Goal: Task Accomplishment & Management: Use online tool/utility

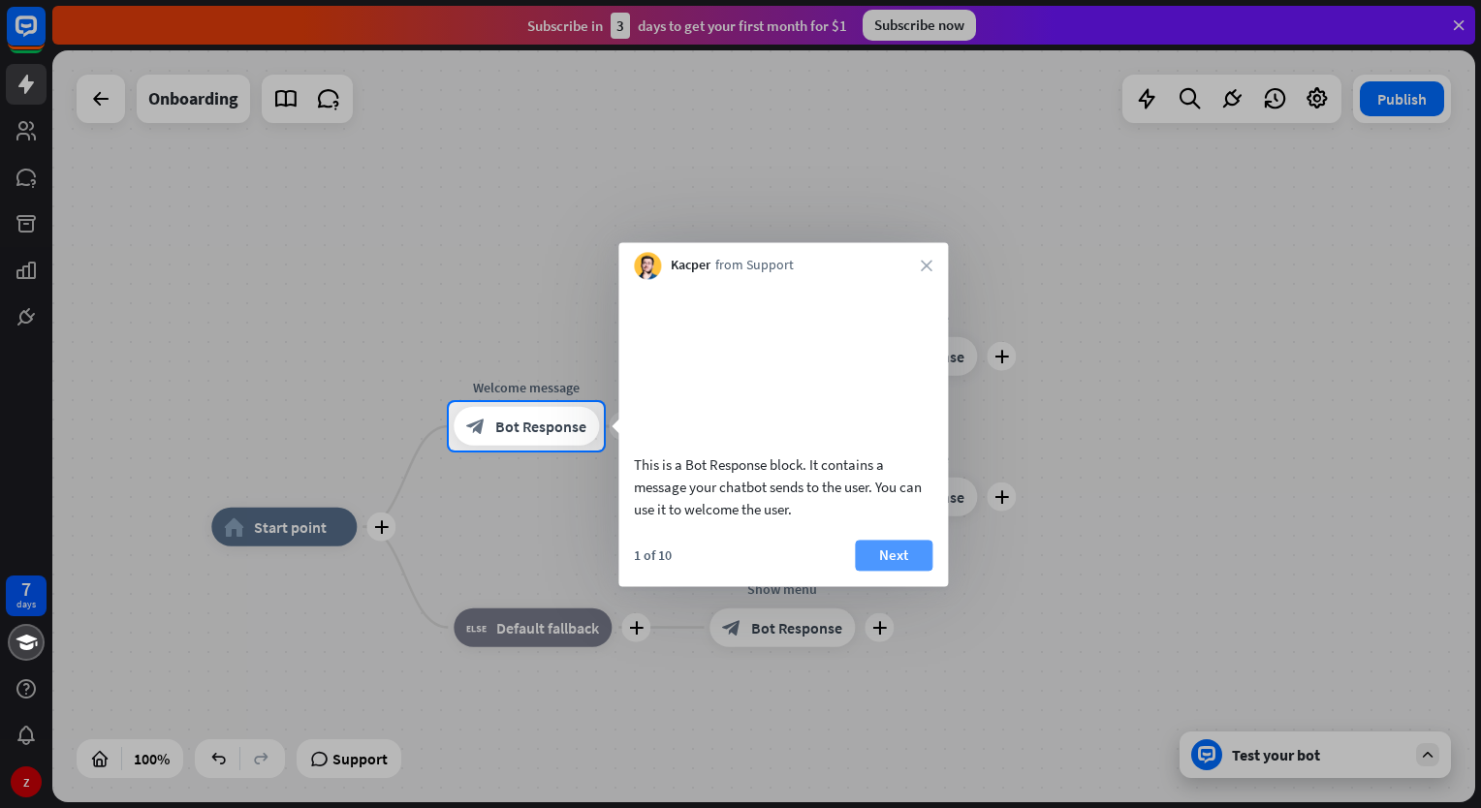
click at [887, 571] on button "Next" at bounding box center [894, 555] width 78 height 31
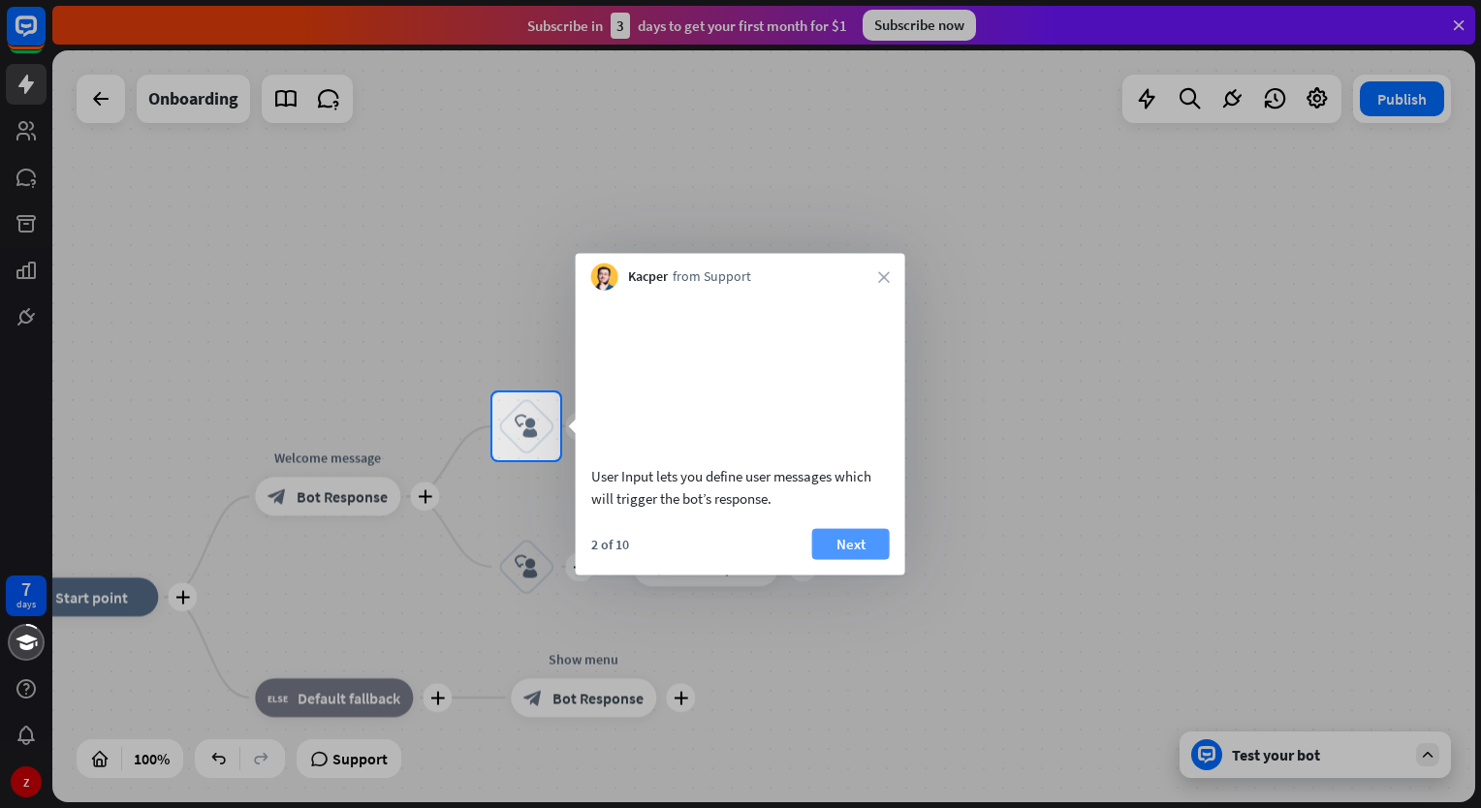
click at [859, 559] on button "Next" at bounding box center [851, 543] width 78 height 31
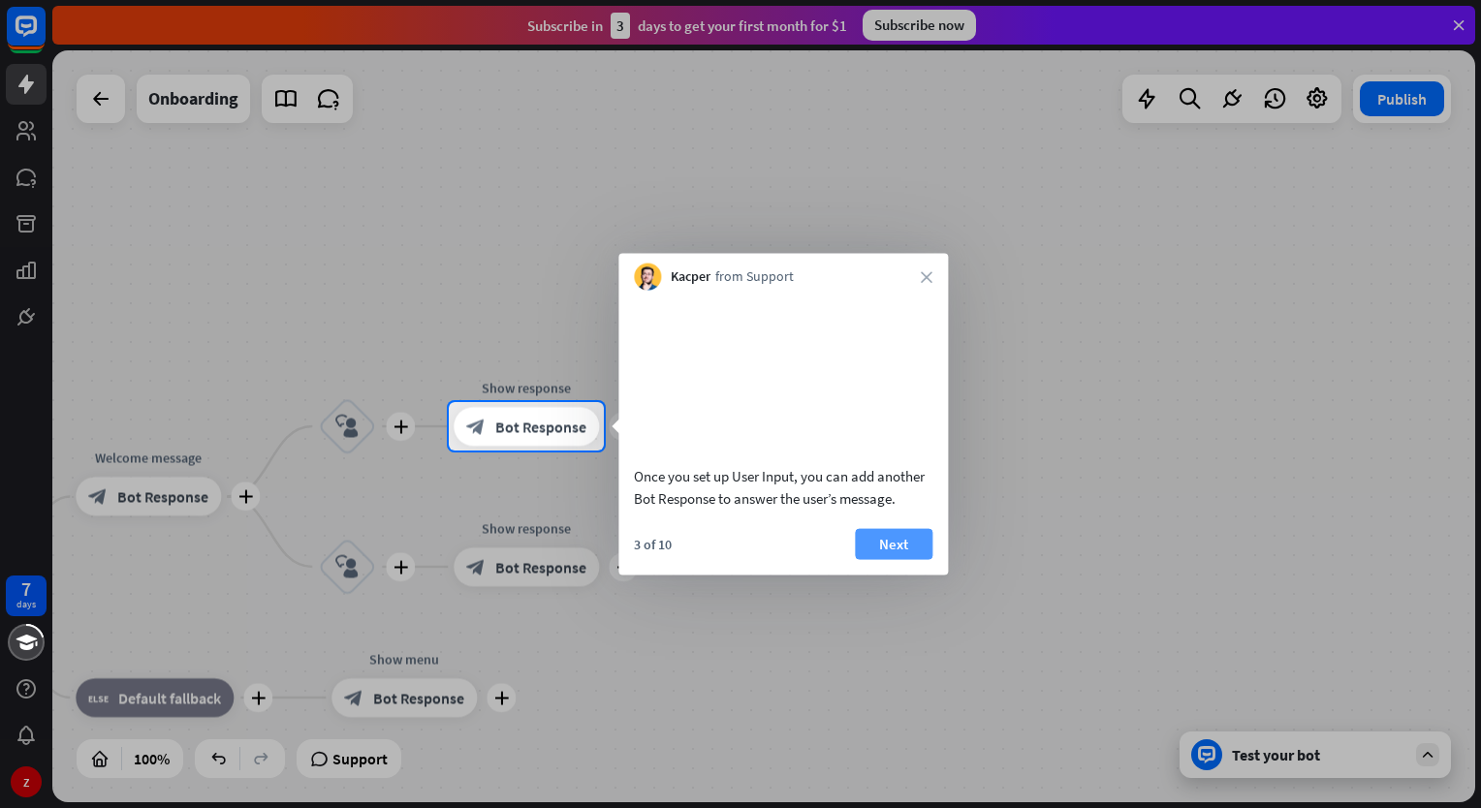
click at [884, 559] on button "Next" at bounding box center [894, 543] width 78 height 31
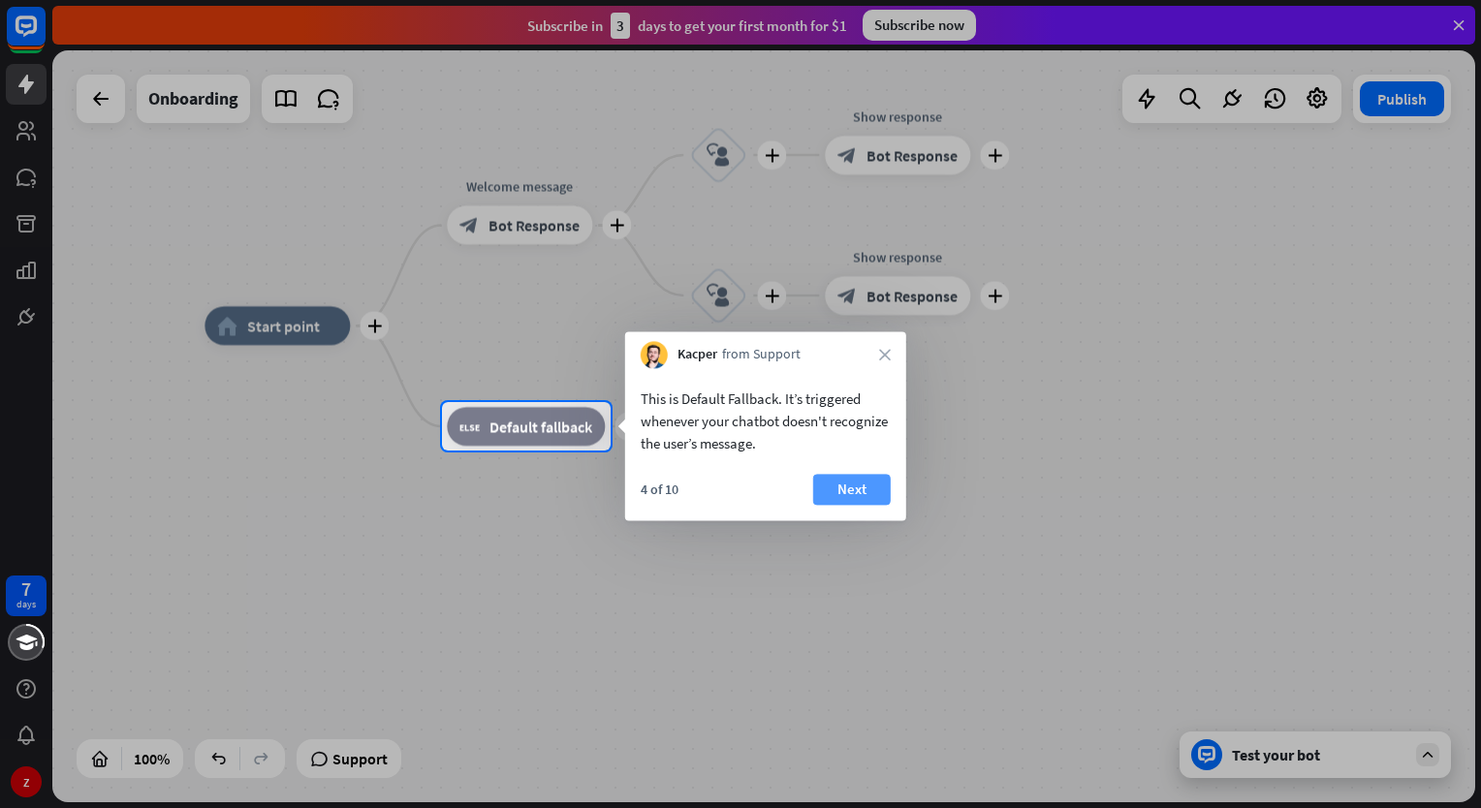
click at [853, 489] on button "Next" at bounding box center [852, 489] width 78 height 31
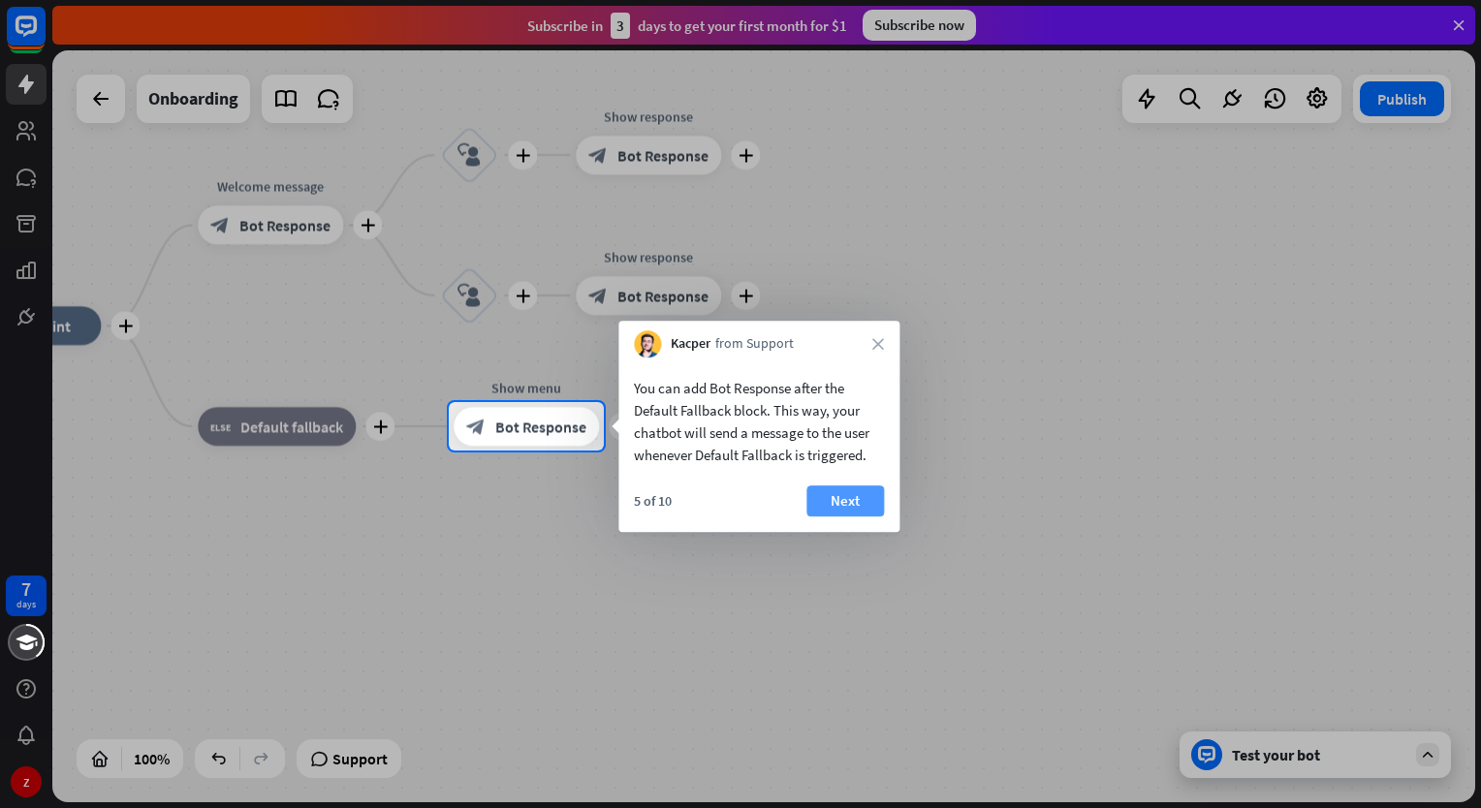
click at [850, 499] on button "Next" at bounding box center [845, 500] width 78 height 31
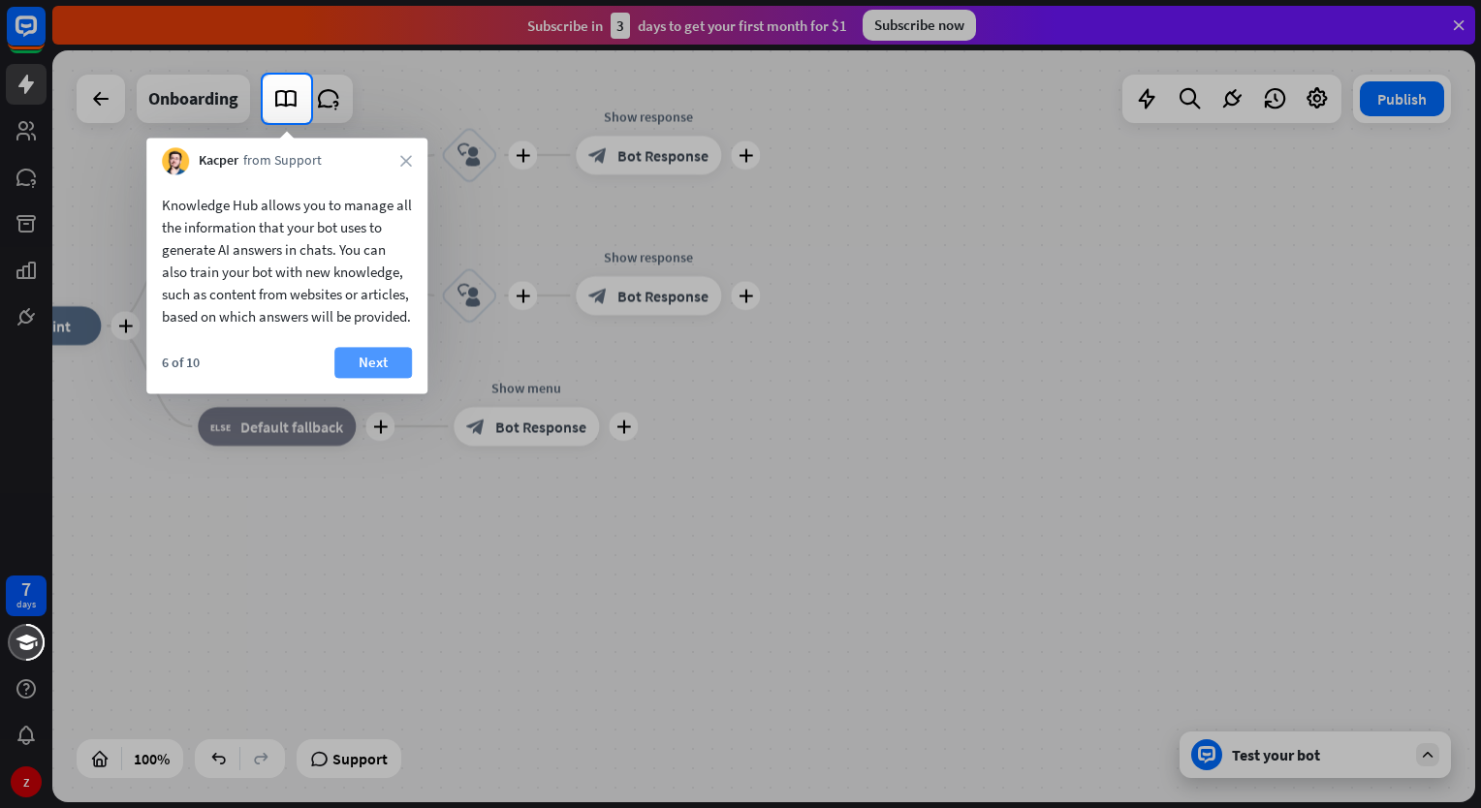
click at [378, 378] on button "Next" at bounding box center [373, 362] width 78 height 31
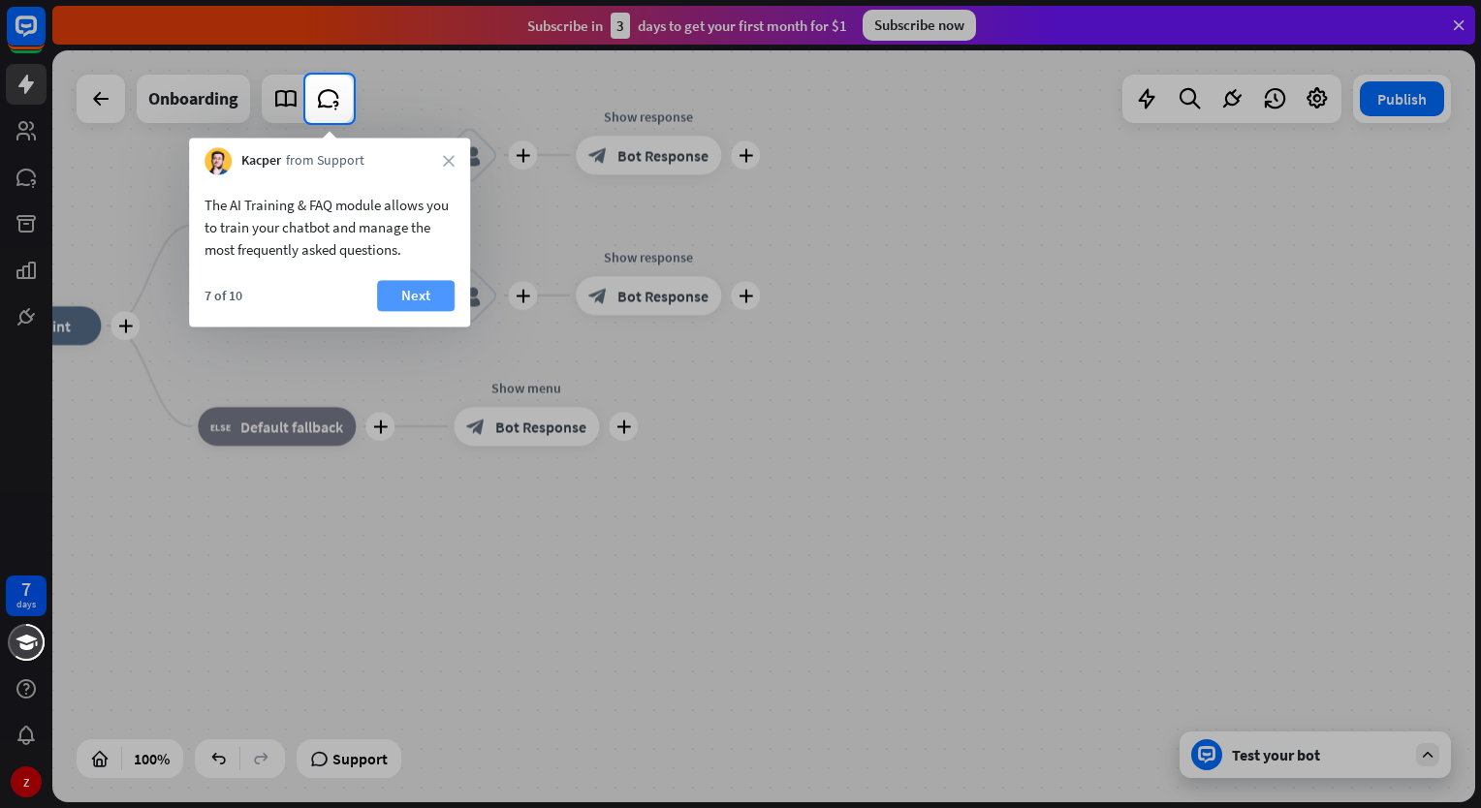
click at [404, 294] on button "Next" at bounding box center [416, 295] width 78 height 31
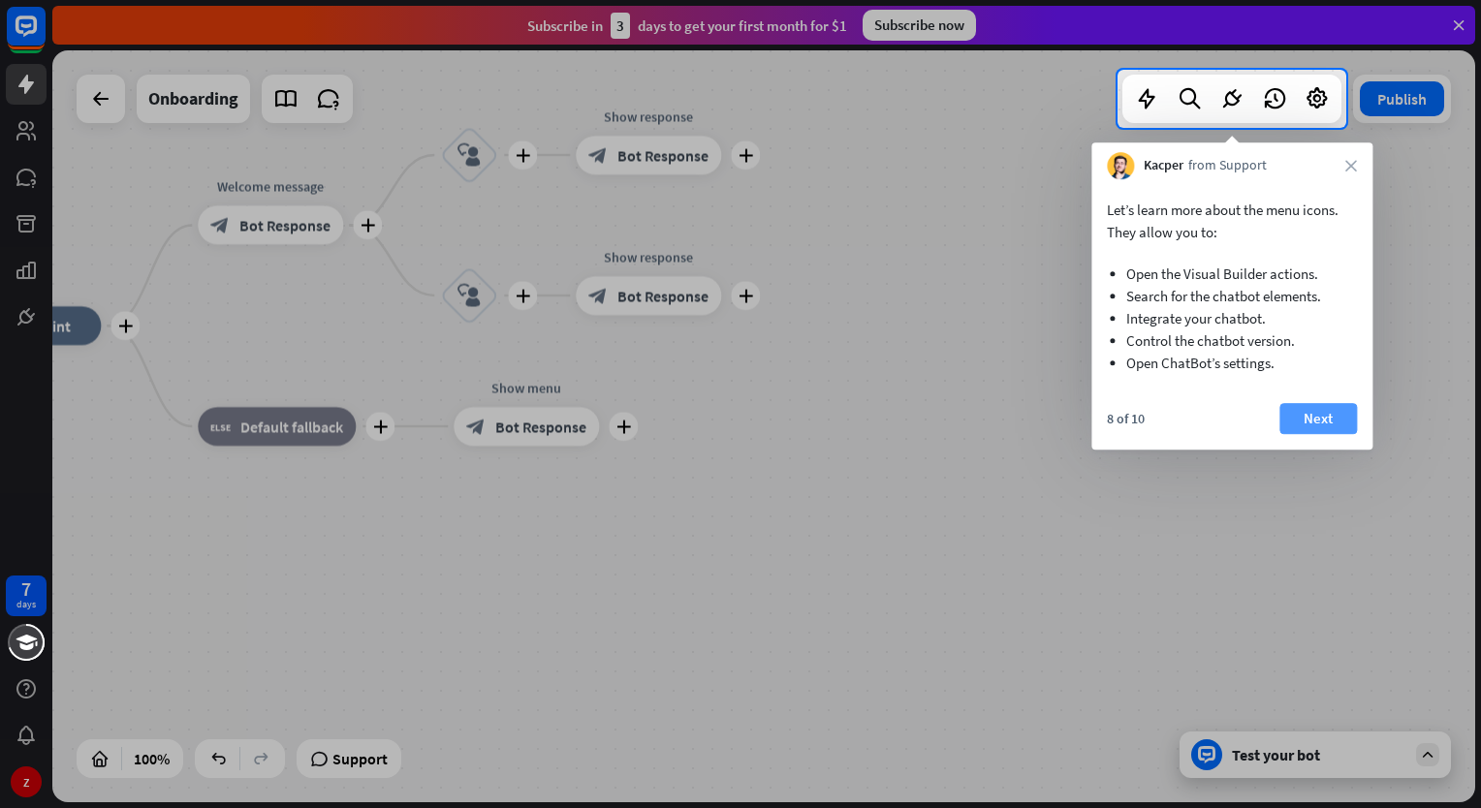
click at [1322, 414] on button "Next" at bounding box center [1318, 418] width 78 height 31
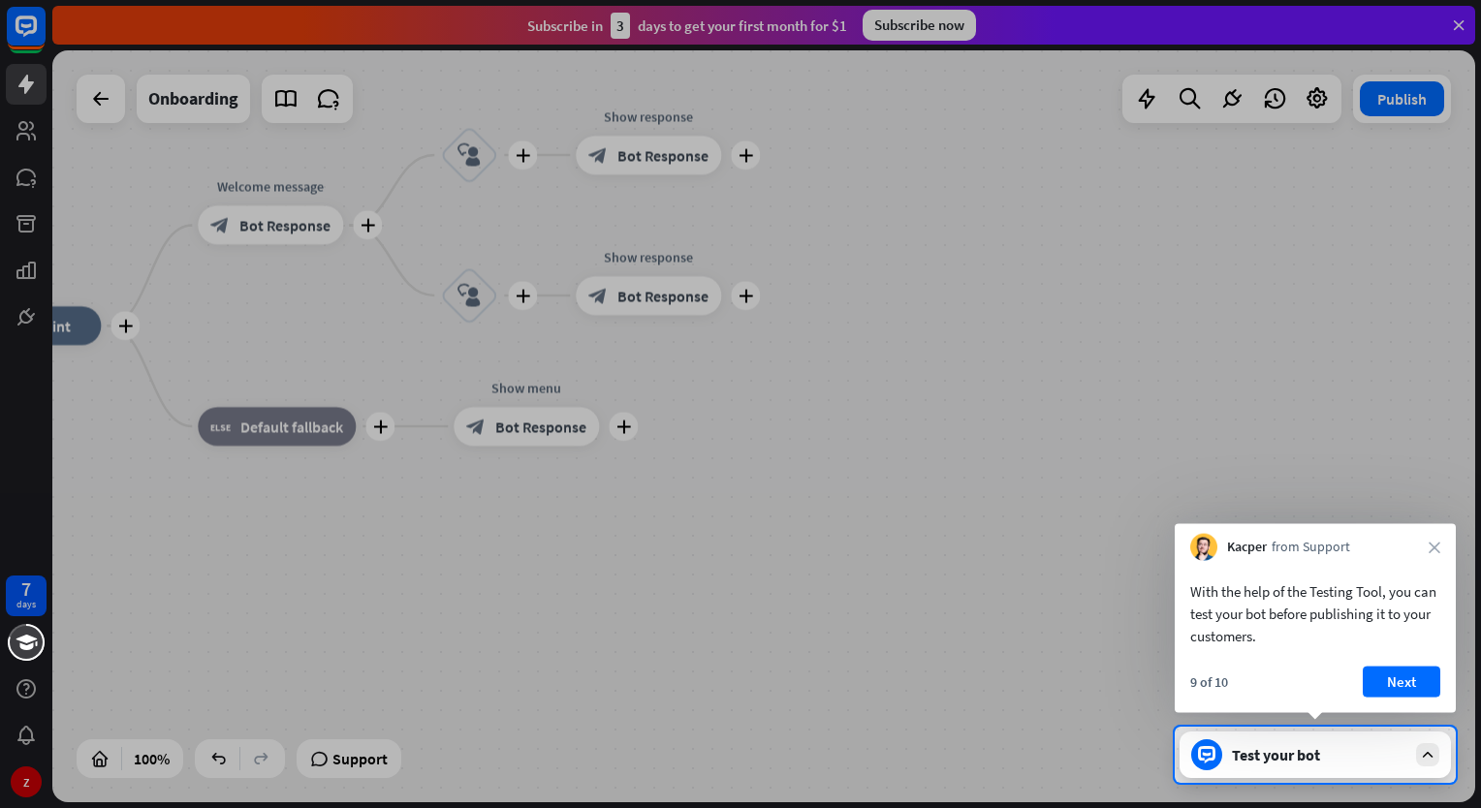
click at [1285, 751] on div "Test your bot" at bounding box center [1319, 754] width 174 height 19
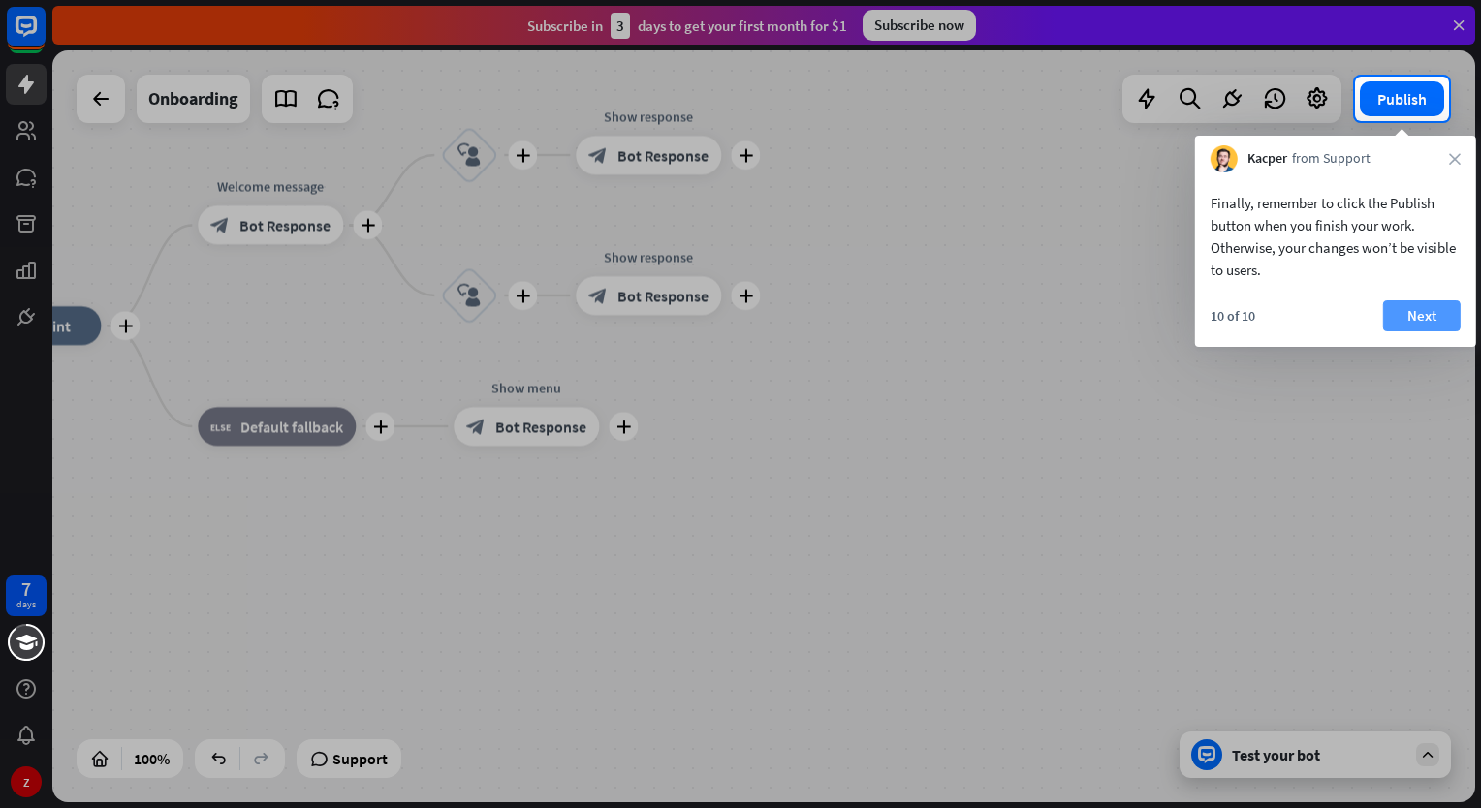
click at [1414, 311] on button "Next" at bounding box center [1422, 315] width 78 height 31
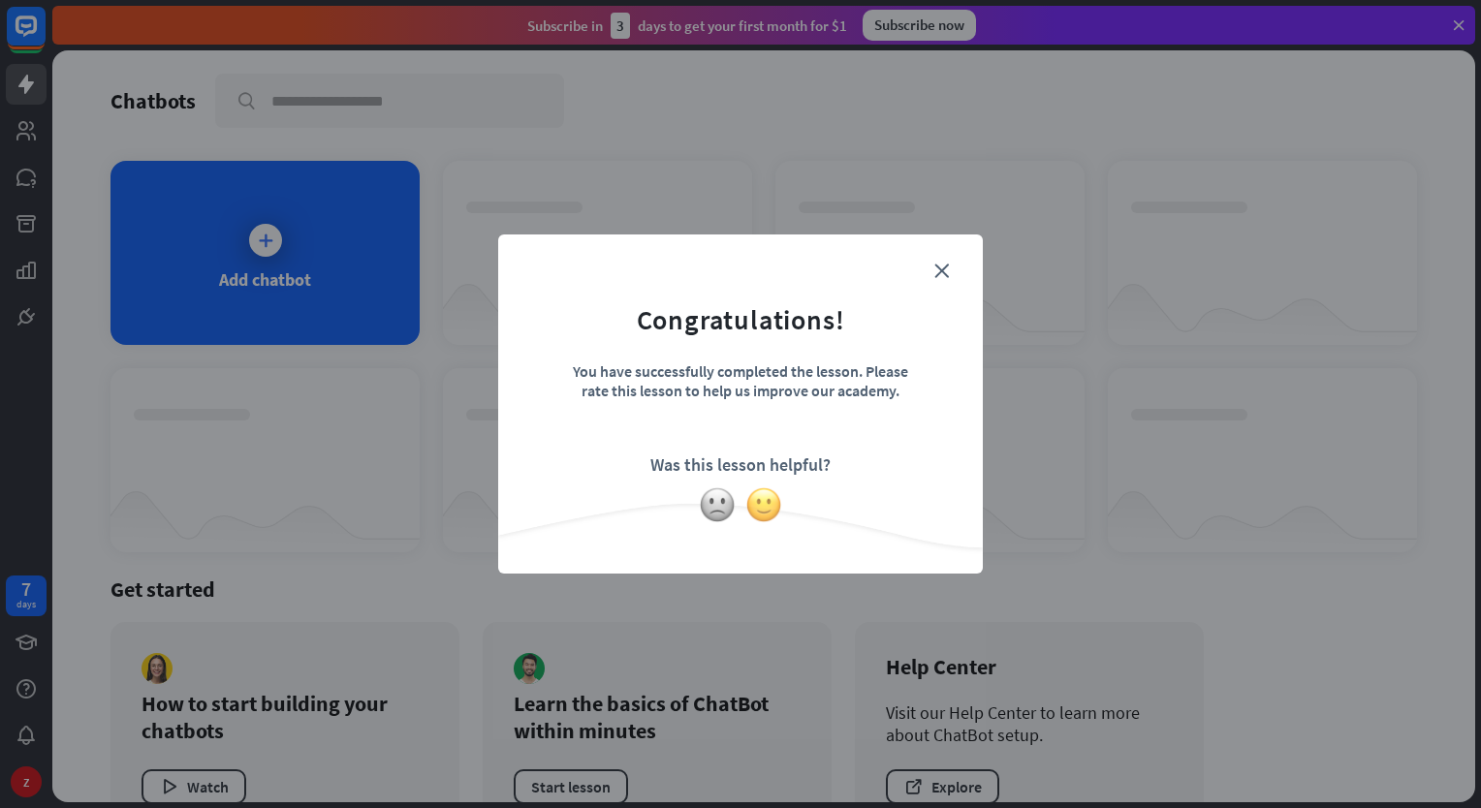
click at [761, 514] on img at bounding box center [763, 504] width 37 height 37
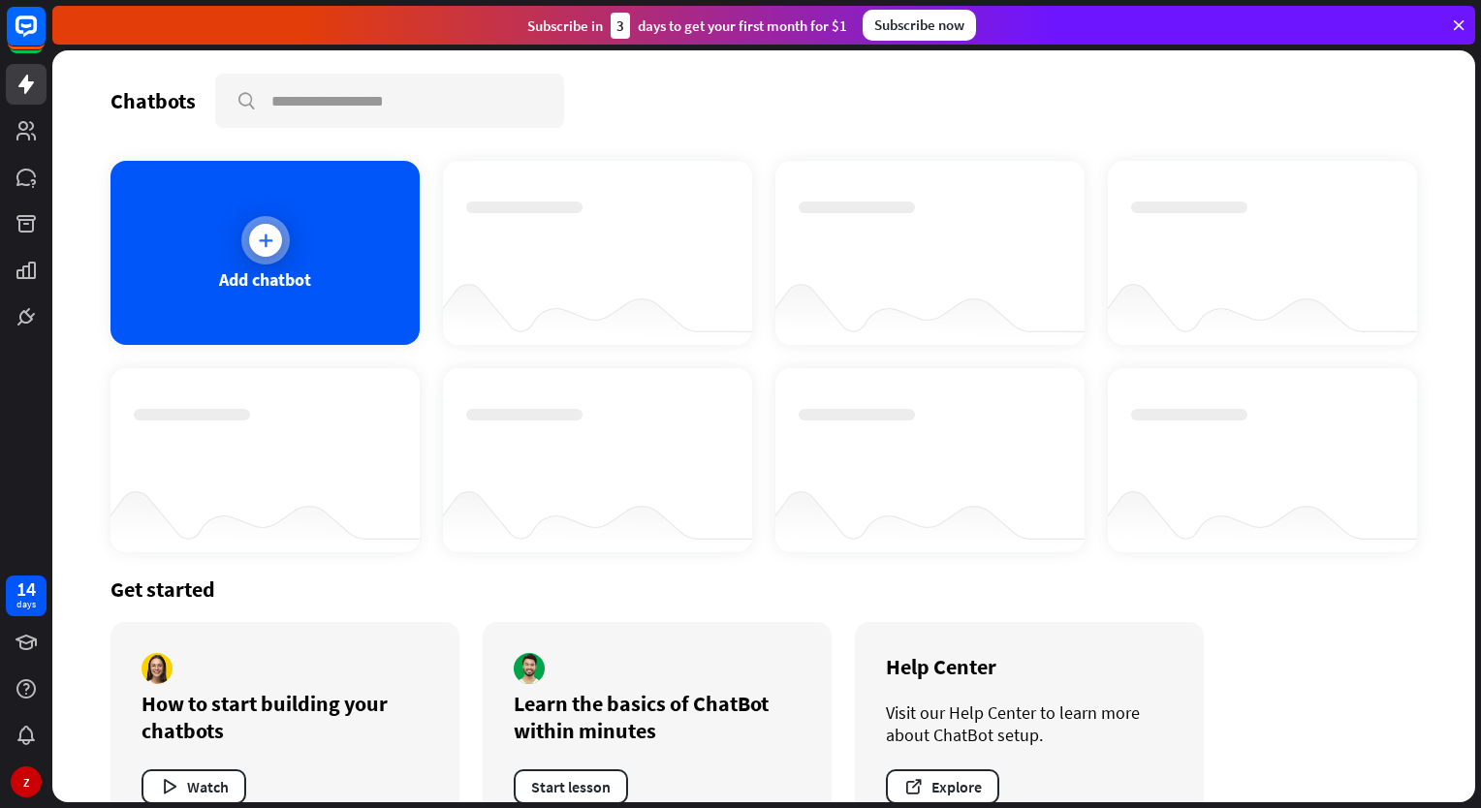
click at [231, 263] on div "Add chatbot" at bounding box center [264, 253] width 309 height 184
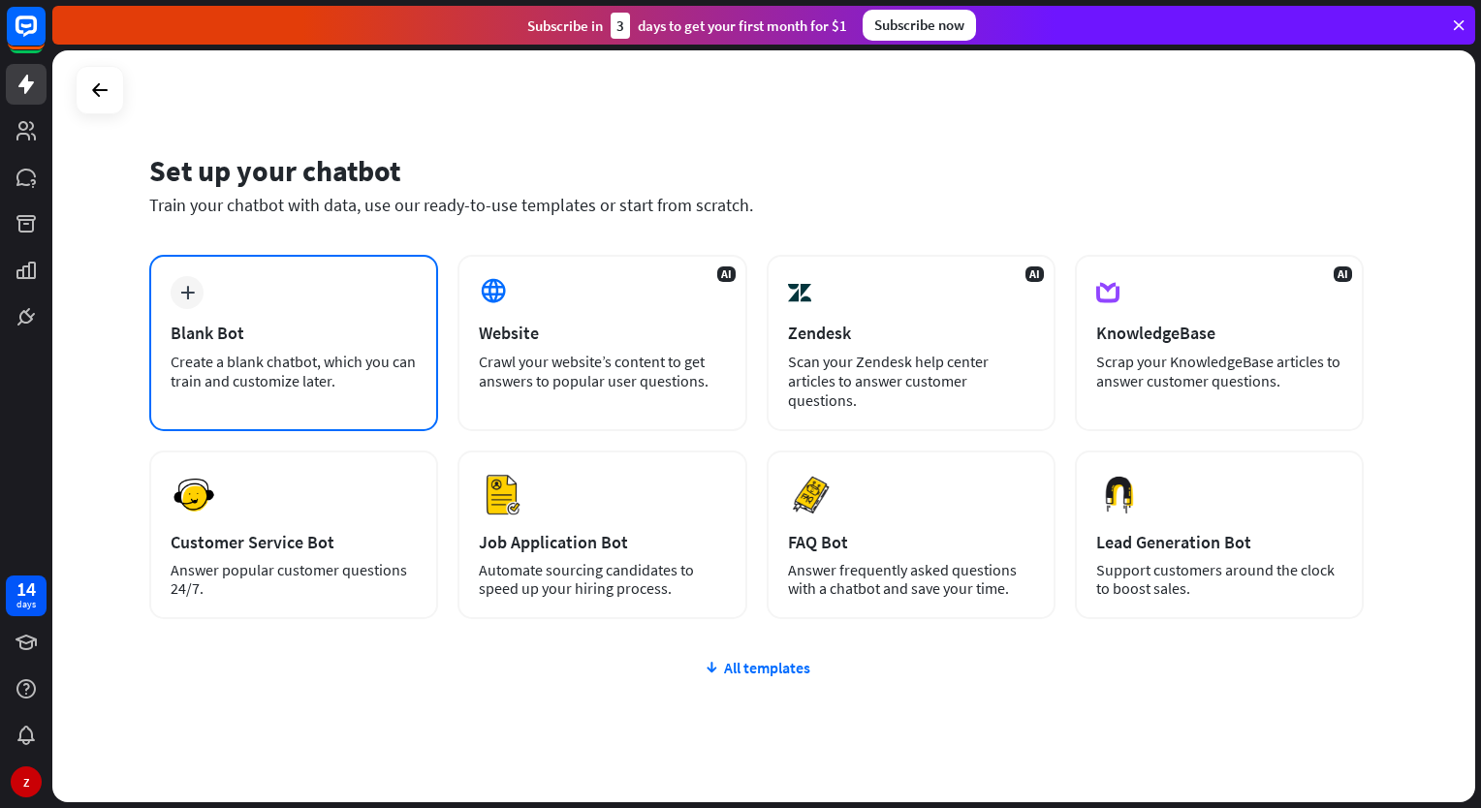
click at [206, 312] on div "plus Blank Bot Create a blank chatbot, which you can train and customize later." at bounding box center [293, 343] width 289 height 176
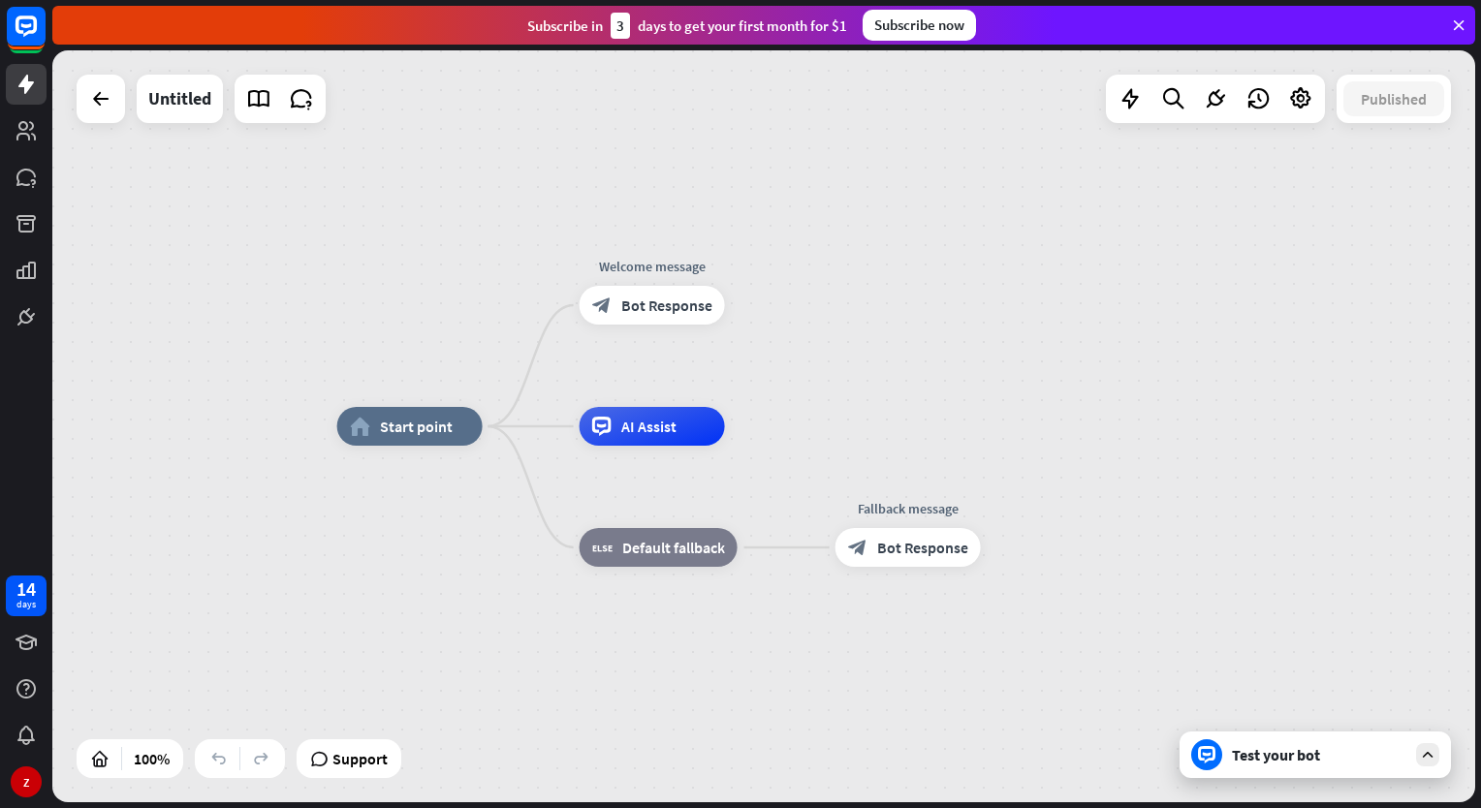
click at [169, 207] on div "home_2 Start point Welcome message block_bot_response Bot Response AI Assist bl…" at bounding box center [763, 426] width 1422 height 752
click at [639, 431] on span "AI Assist" at bounding box center [648, 426] width 55 height 19
click at [359, 276] on div "home_2 Start point Welcome message block_bot_response Bot Response AI Assist bl…" at bounding box center [763, 426] width 1422 height 752
click at [28, 177] on icon at bounding box center [25, 177] width 19 height 17
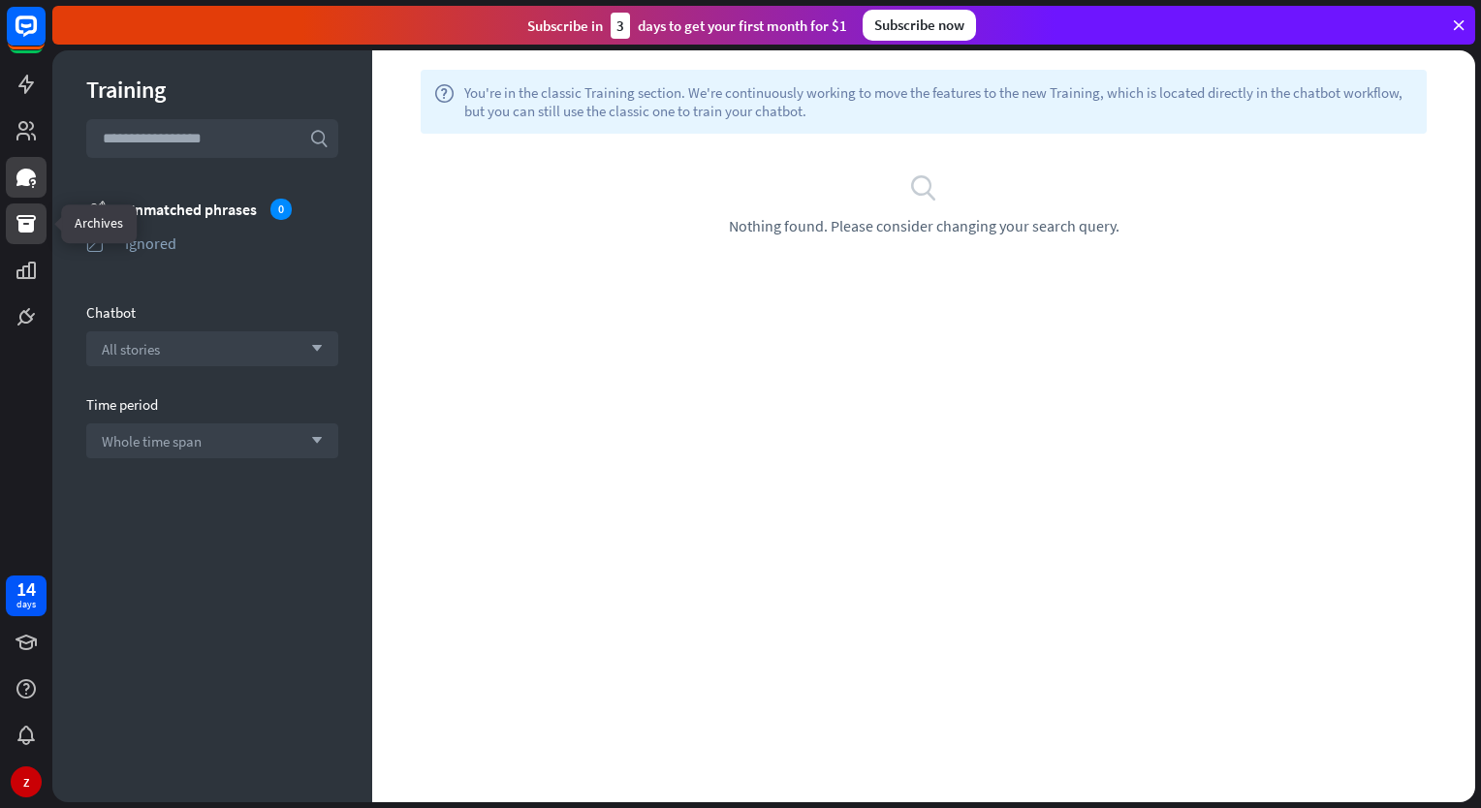
click at [25, 223] on icon at bounding box center [25, 223] width 19 height 17
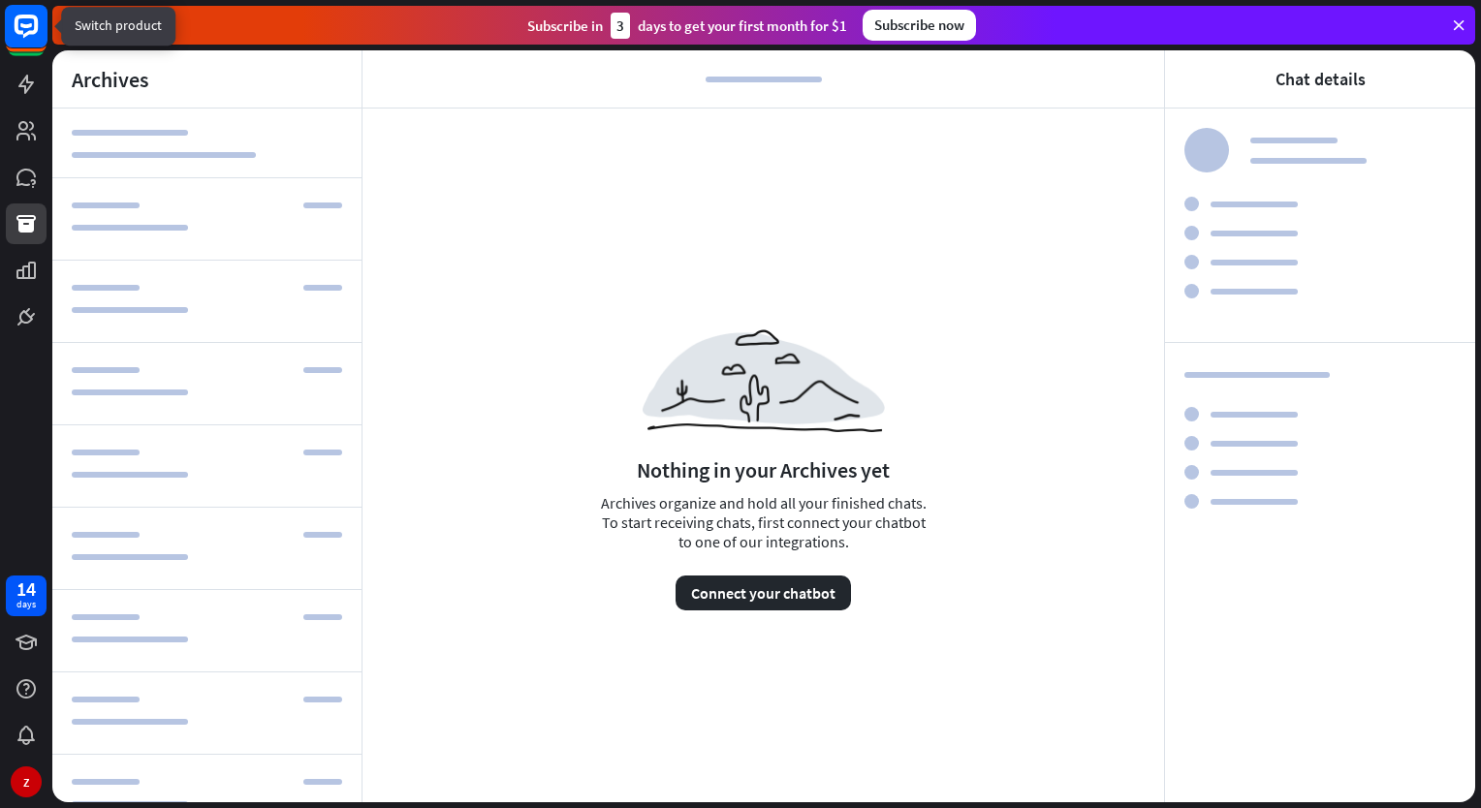
click at [22, 38] on rect at bounding box center [26, 26] width 43 height 43
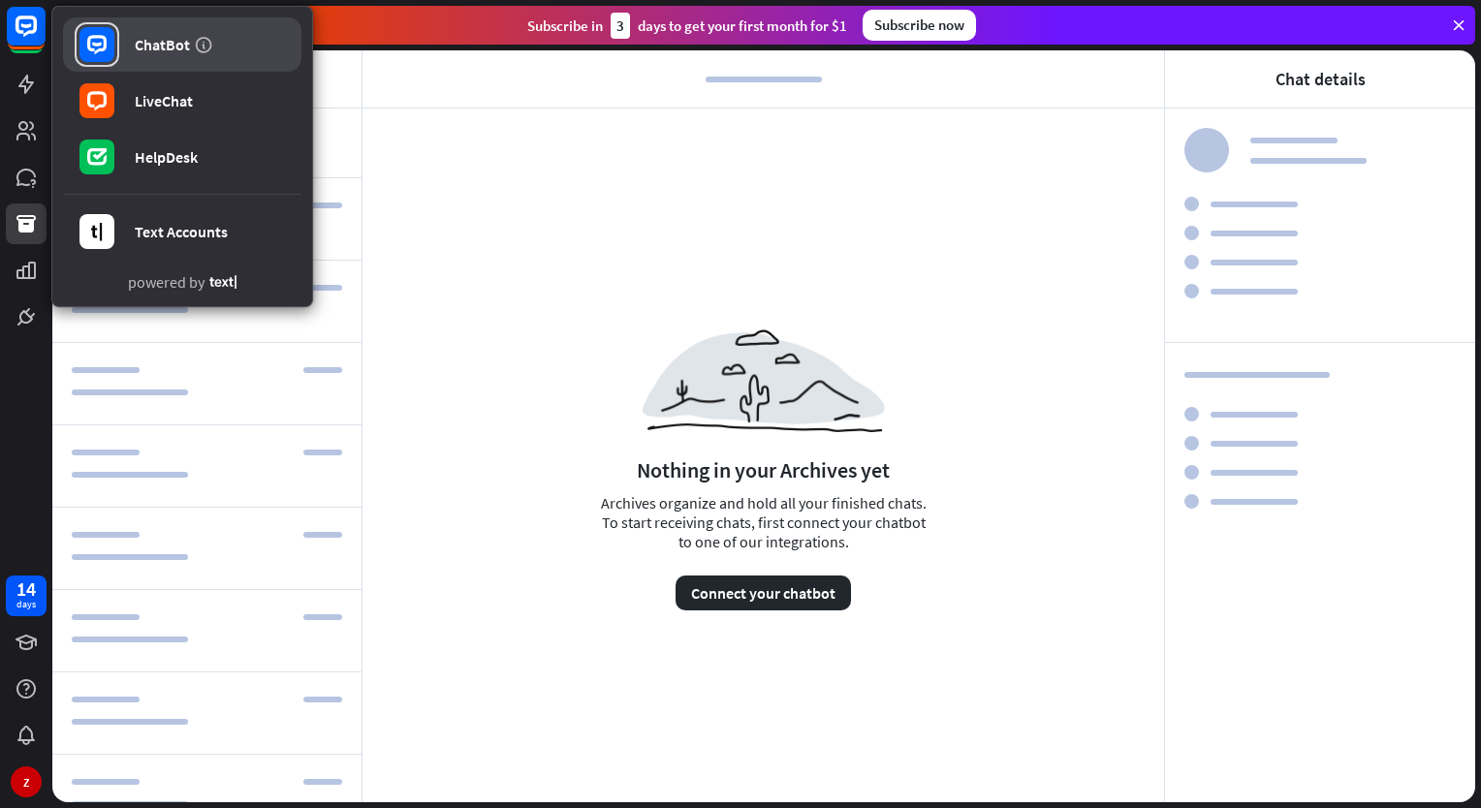
click at [165, 47] on div "ChatBot" at bounding box center [162, 44] width 55 height 19
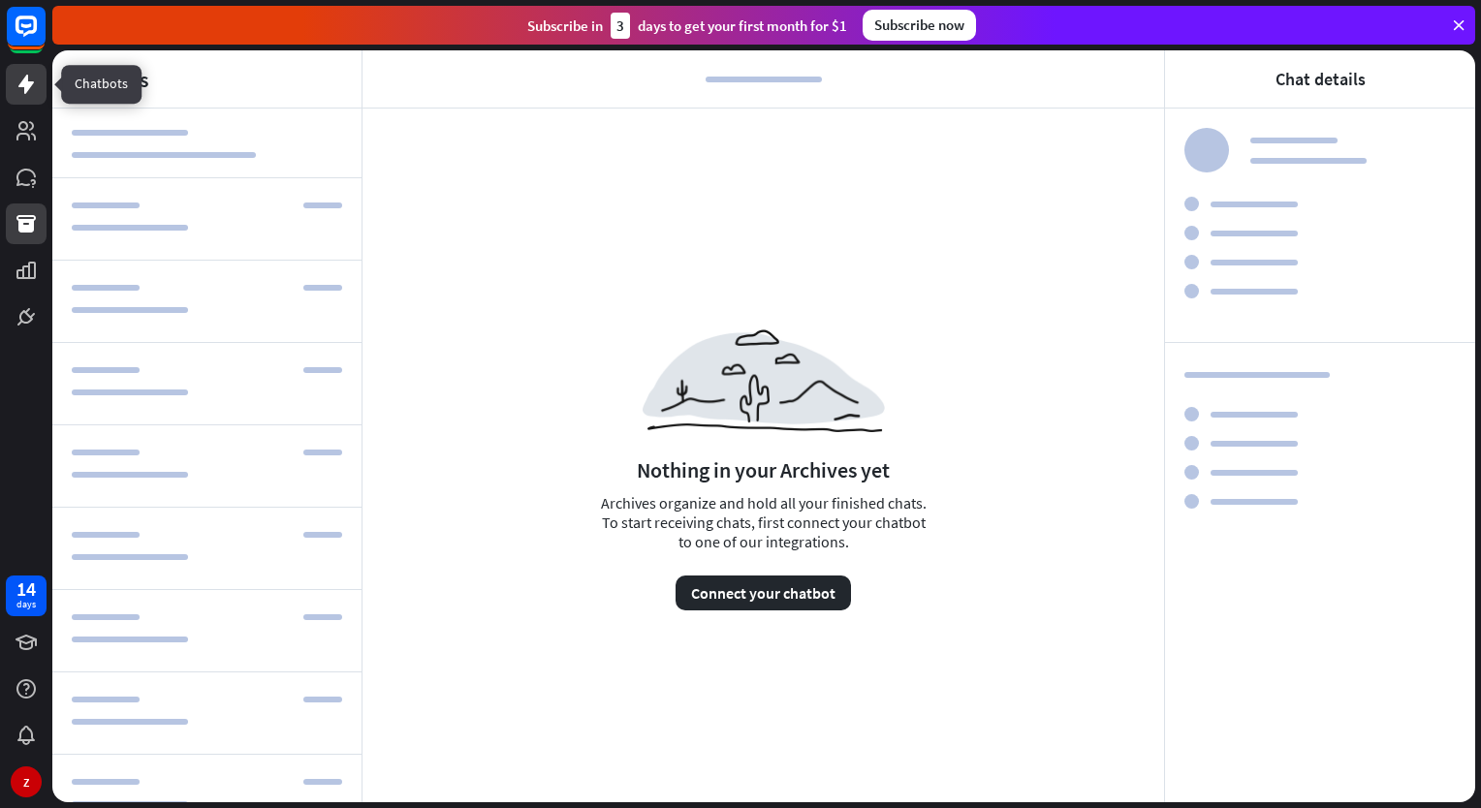
click at [19, 92] on icon at bounding box center [26, 84] width 23 height 23
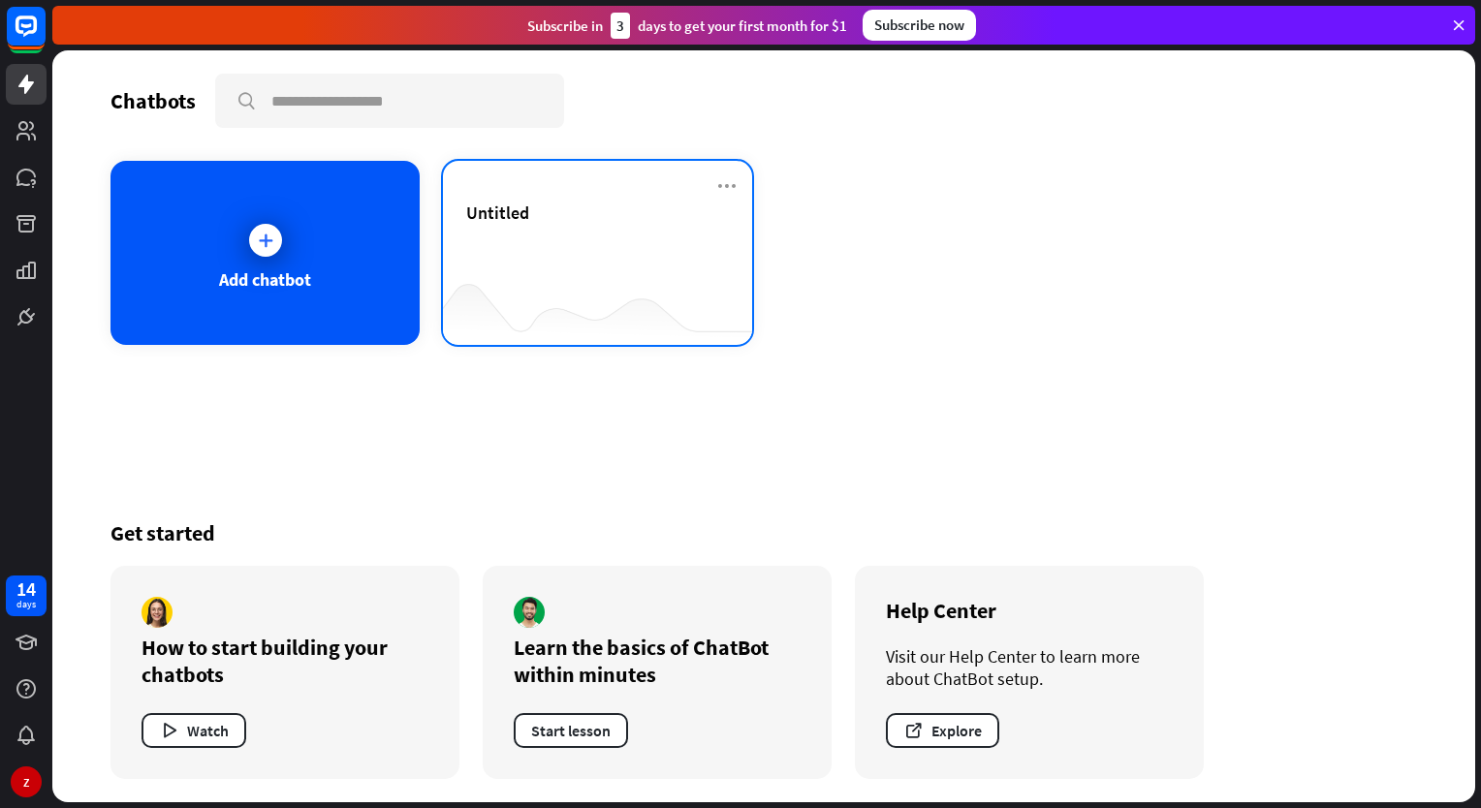
click at [531, 250] on div "Untitled" at bounding box center [597, 236] width 263 height 68
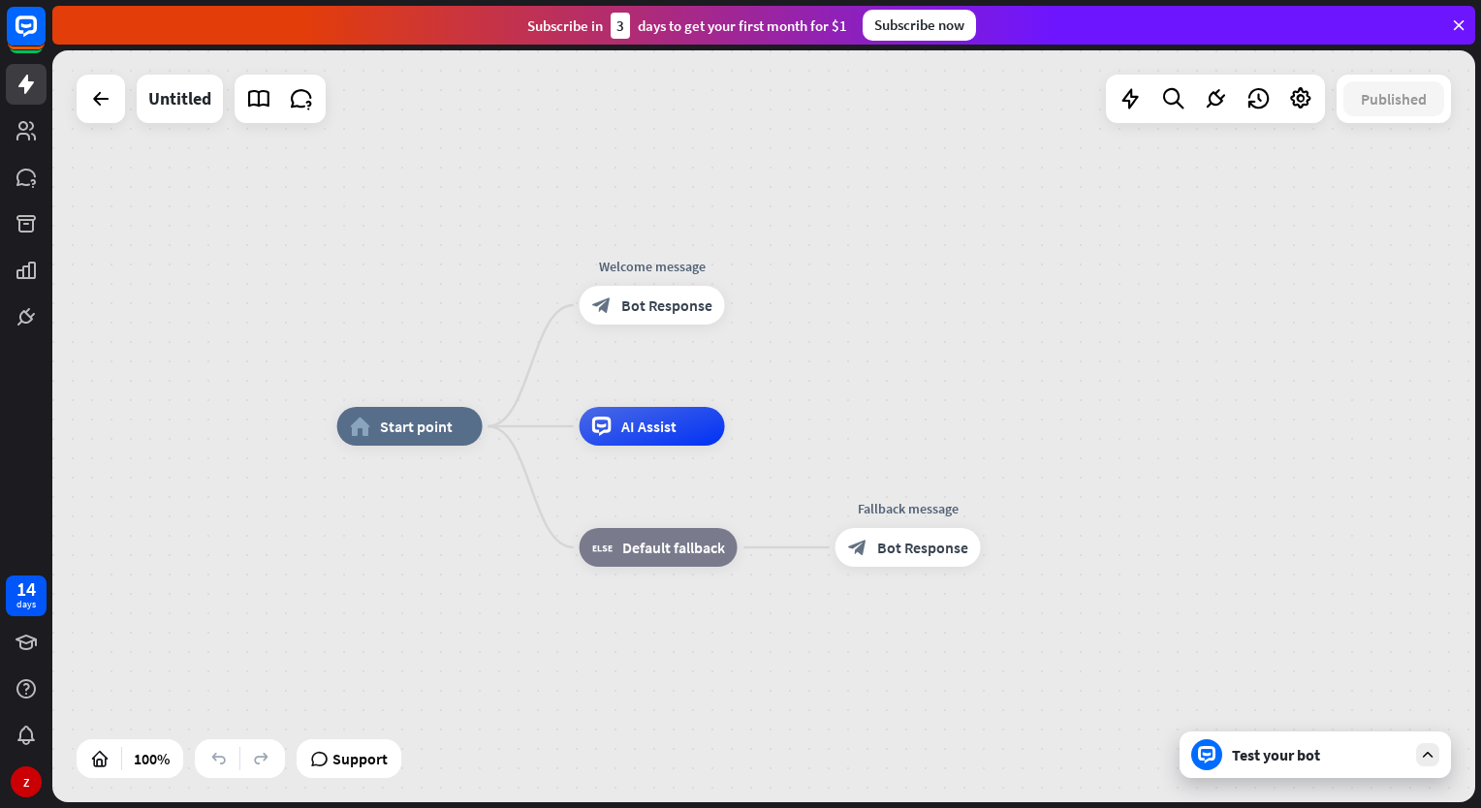
click at [1362, 744] on div "Test your bot" at bounding box center [1314, 755] width 271 height 47
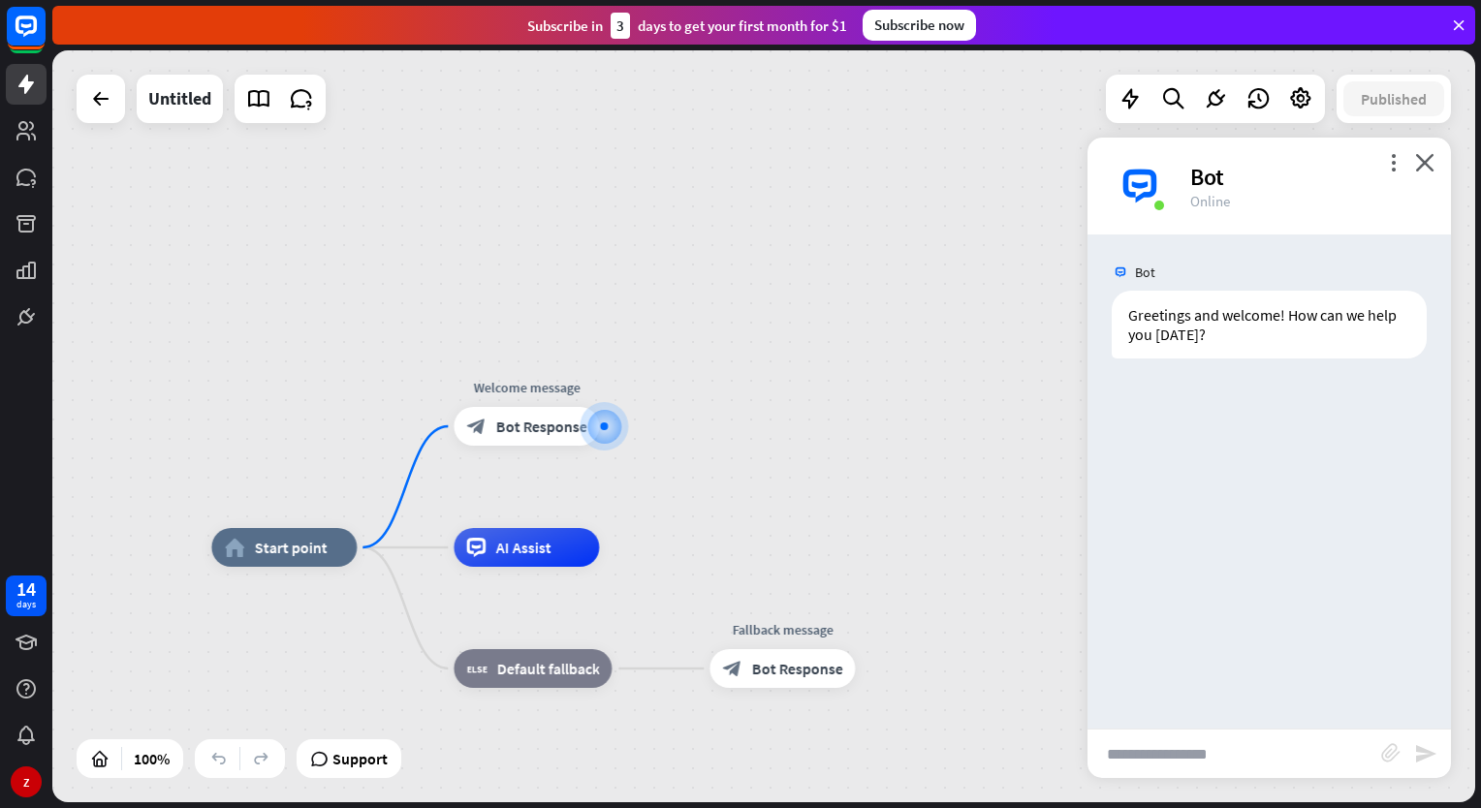
click at [1225, 757] on input "text" at bounding box center [1234, 754] width 294 height 48
click at [1117, 754] on input "text" at bounding box center [1234, 754] width 294 height 48
paste input "**********"
type input "**********"
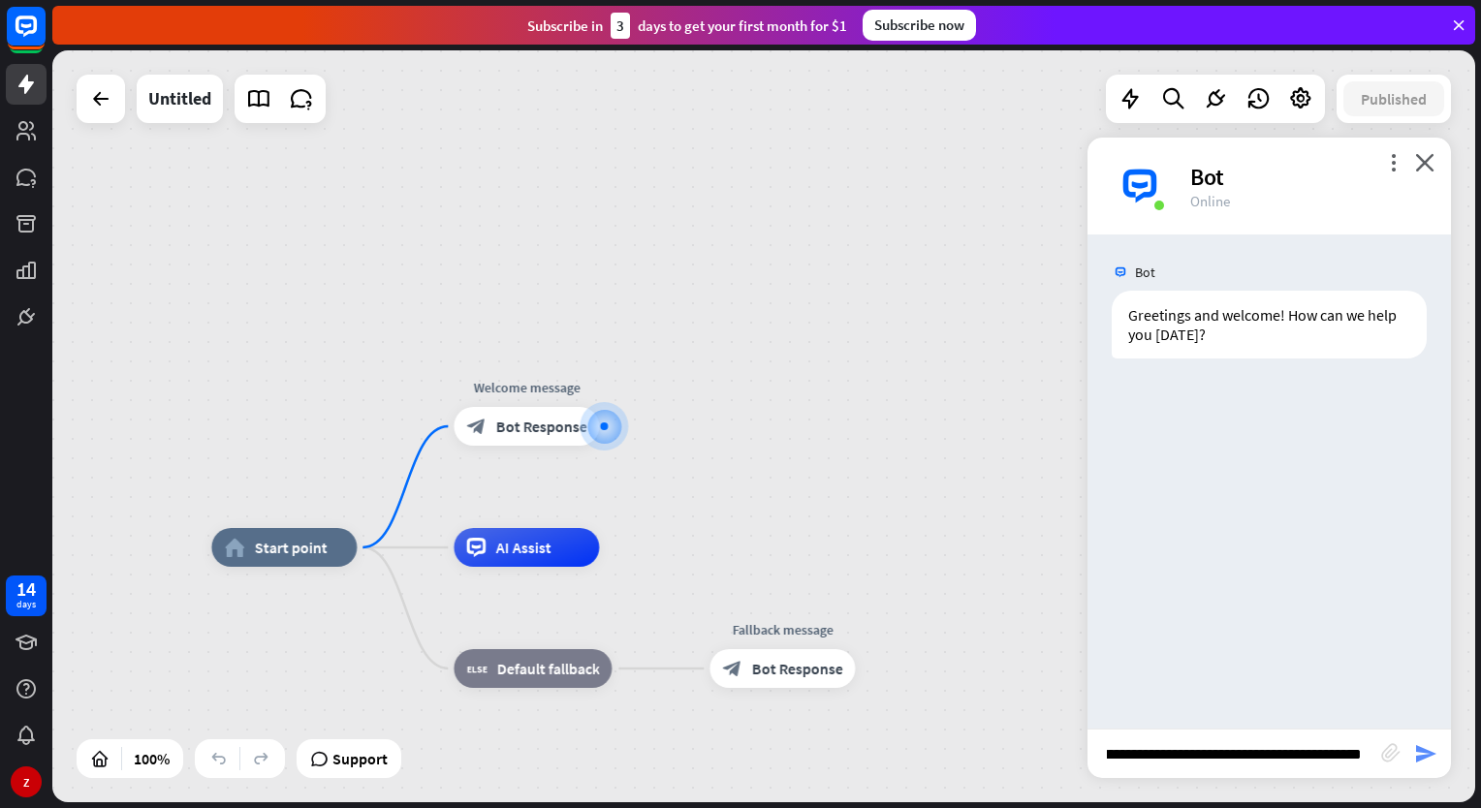
scroll to position [0, 0]
click at [1418, 754] on icon "send" at bounding box center [1425, 753] width 23 height 23
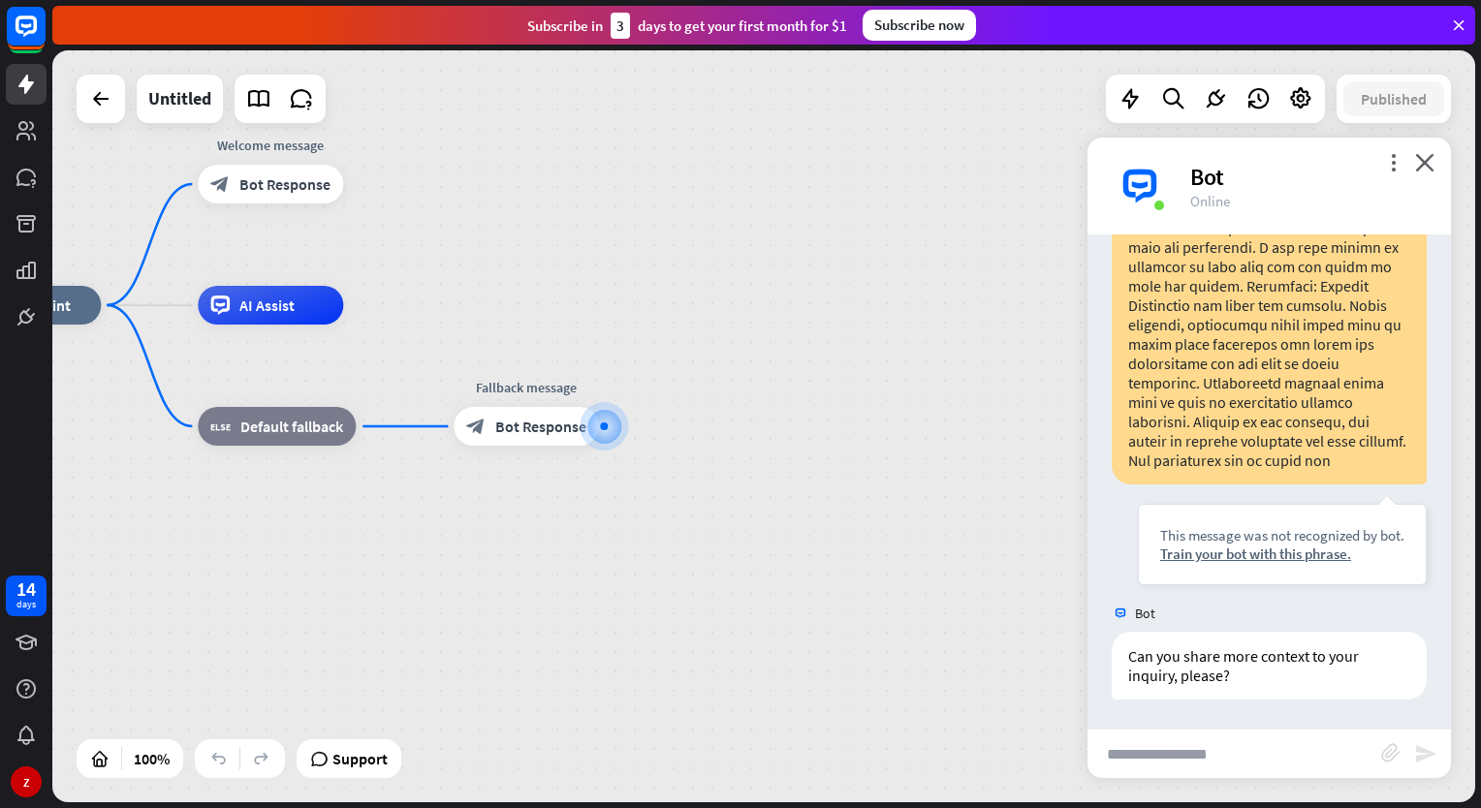
scroll to position [995, 0]
click at [1126, 750] on input "text" at bounding box center [1234, 754] width 294 height 48
paste input "**********"
type input "**********"
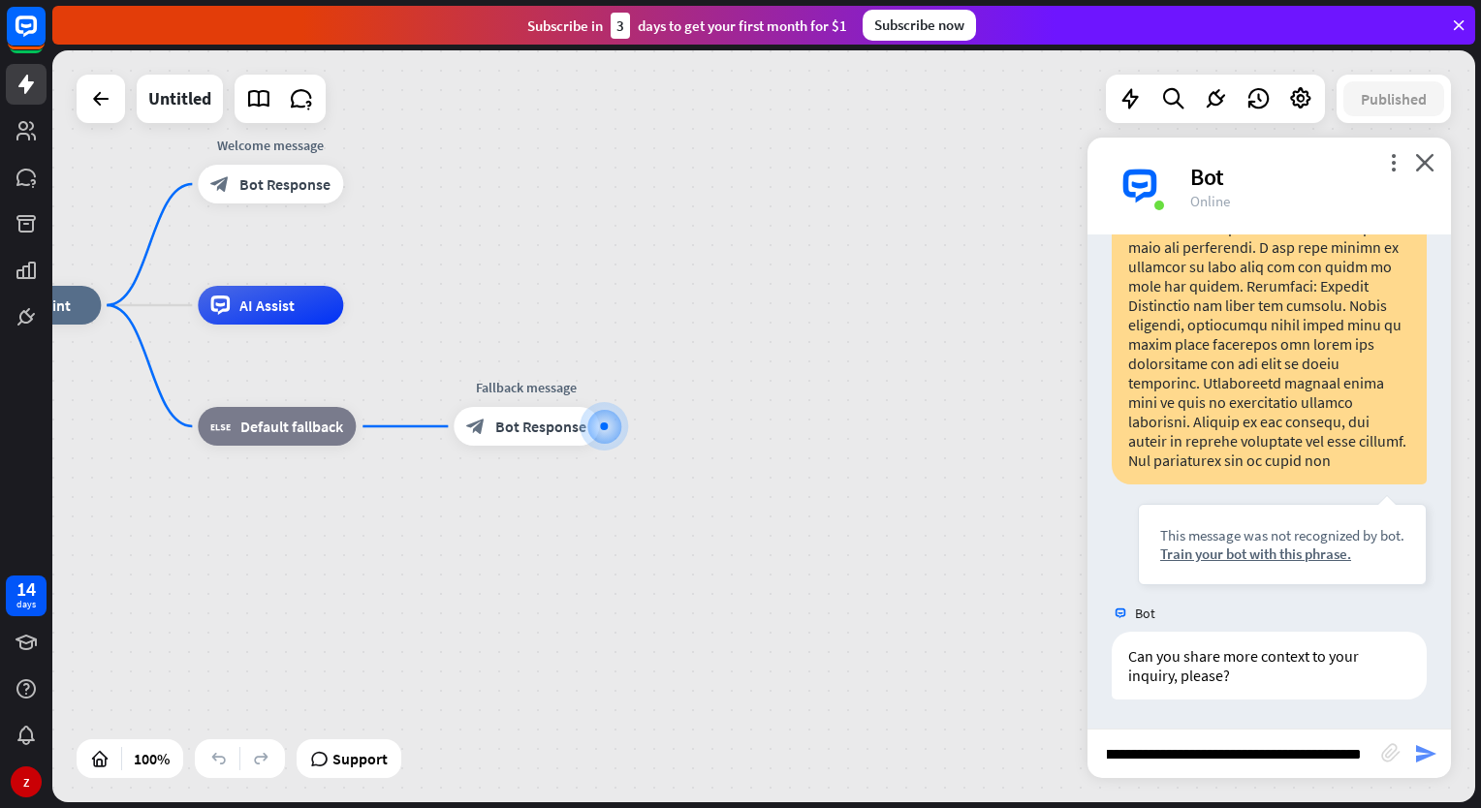
scroll to position [0, 0]
click at [1417, 758] on icon "send" at bounding box center [1425, 753] width 23 height 23
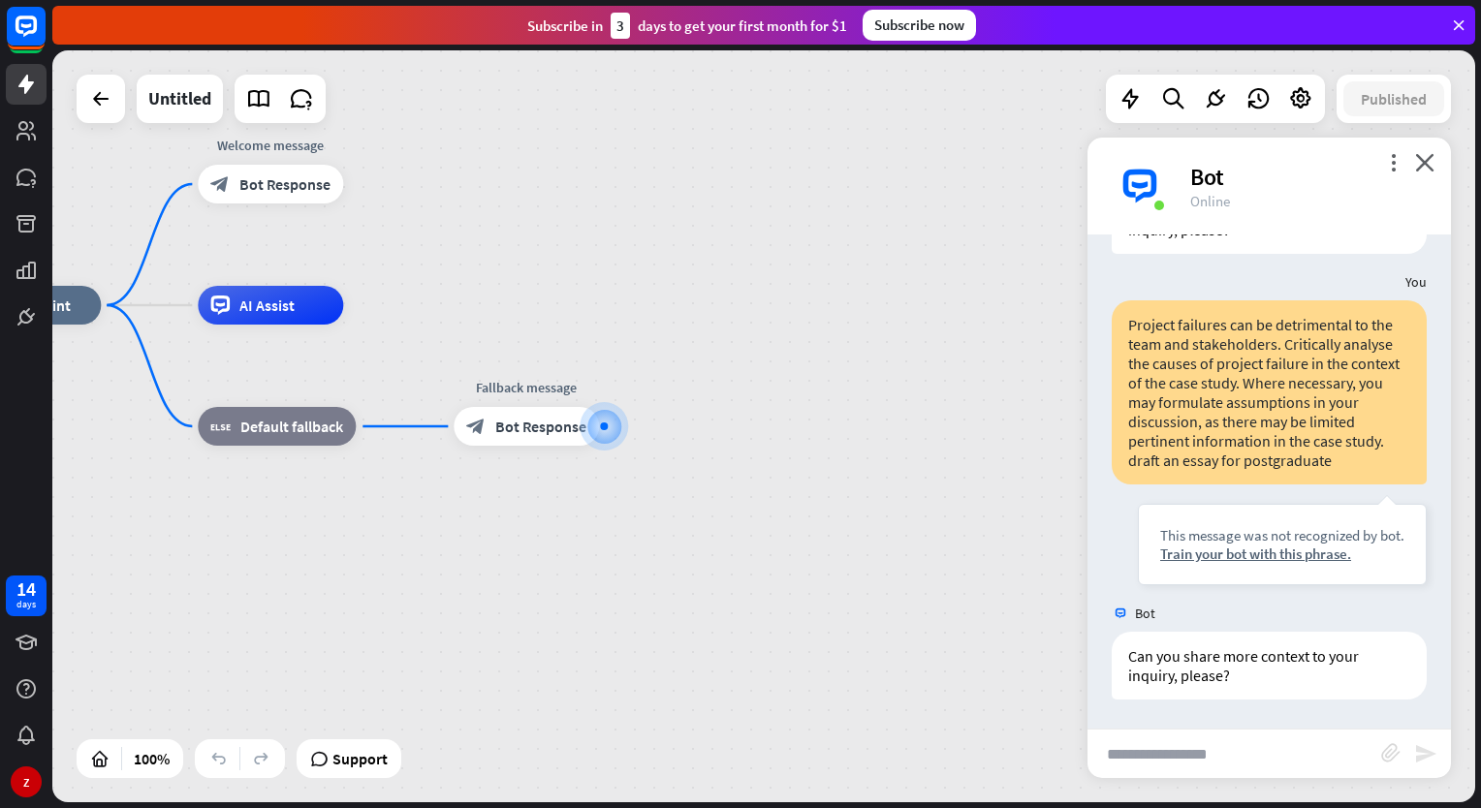
scroll to position [1459, 0]
